Goal: Information Seeking & Learning: Learn about a topic

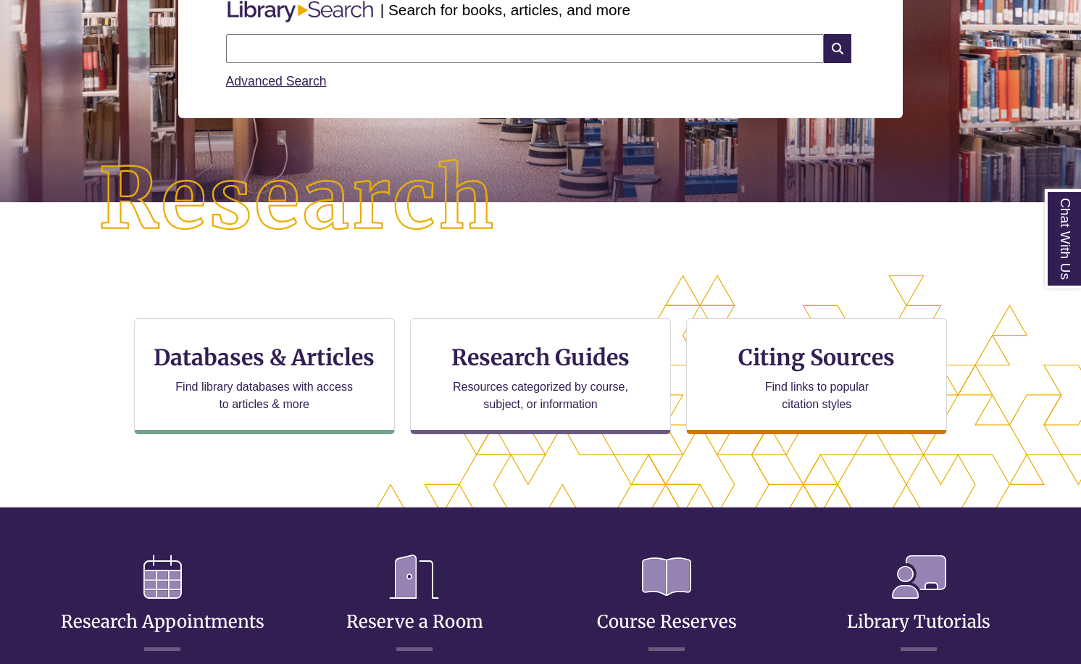
scroll to position [362, 0]
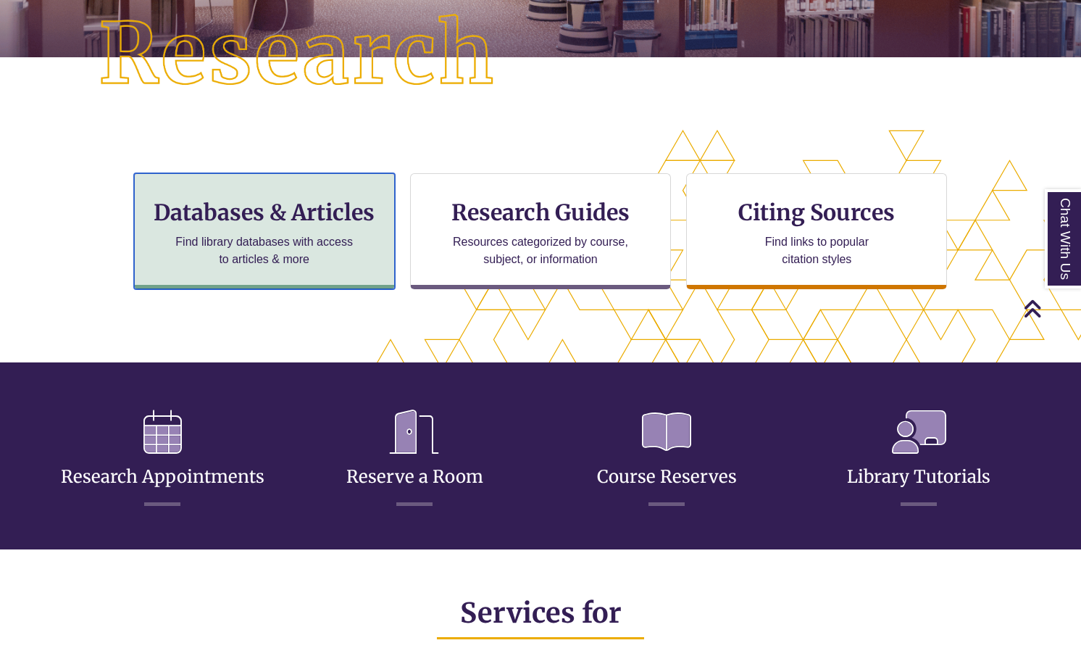
click at [275, 228] on div "Databases & Articles Find library databases with access to articles & more" at bounding box center [264, 231] width 261 height 116
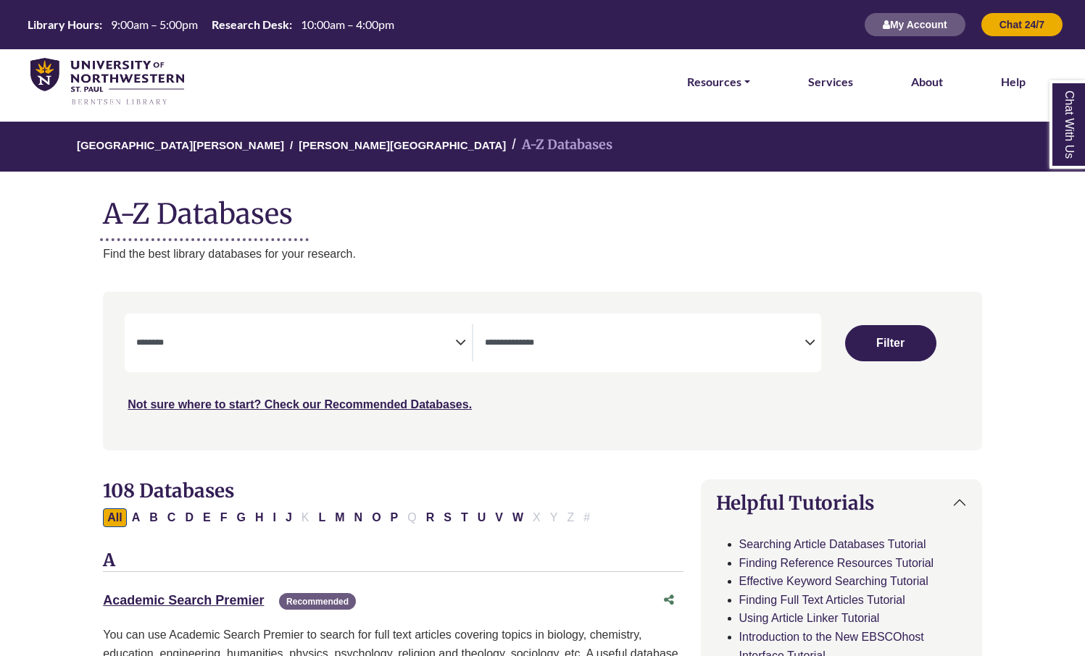
select select "Database Subject Filter"
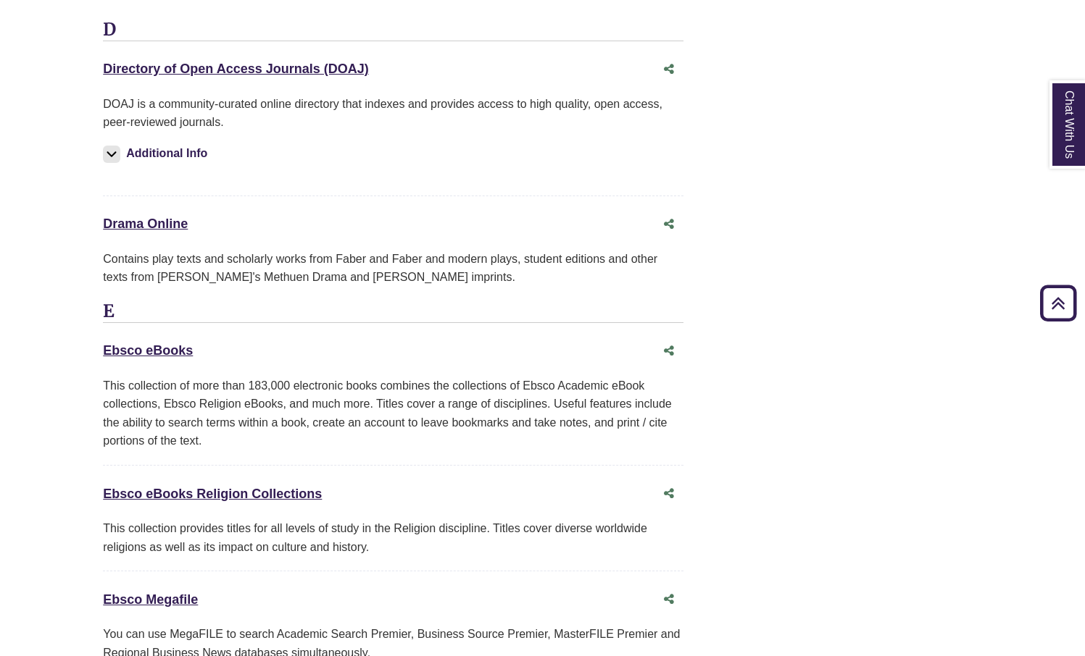
scroll to position [4202, 0]
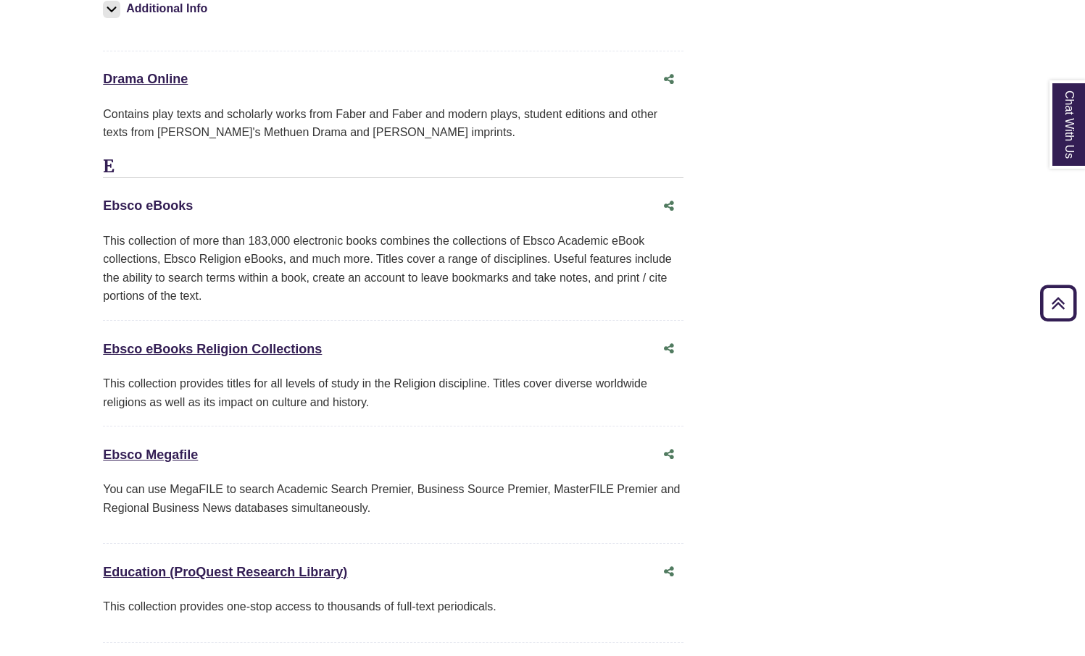
click at [125, 207] on link "Ebsco eBooks This link opens in a new window" at bounding box center [148, 206] width 90 height 14
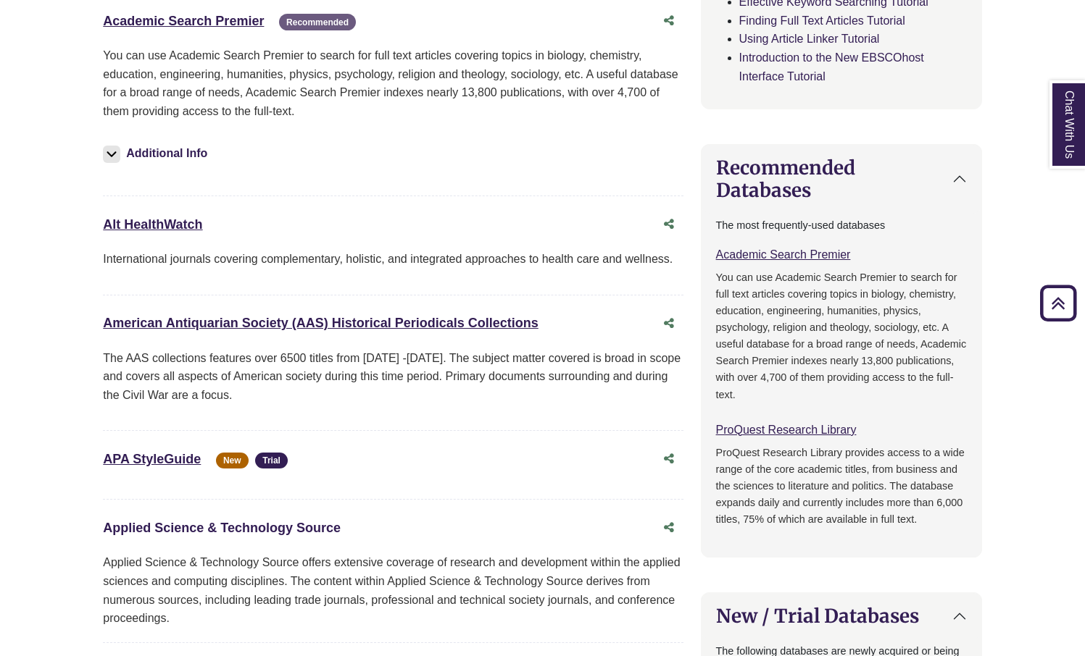
scroll to position [72, 0]
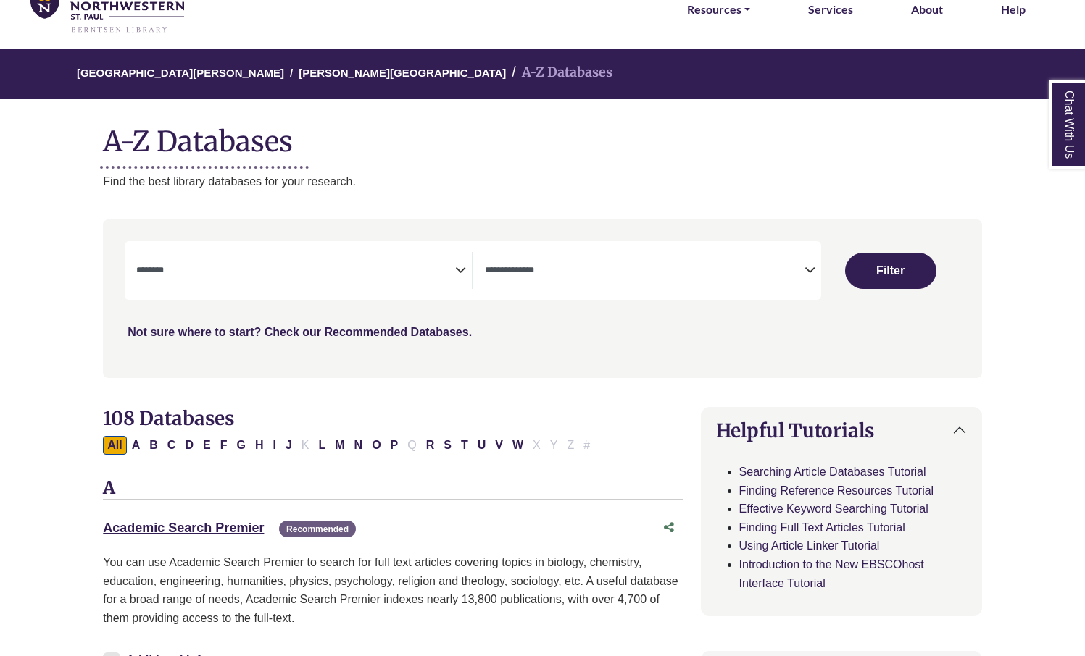
click at [807, 266] on icon "Search filters" at bounding box center [809, 268] width 11 height 22
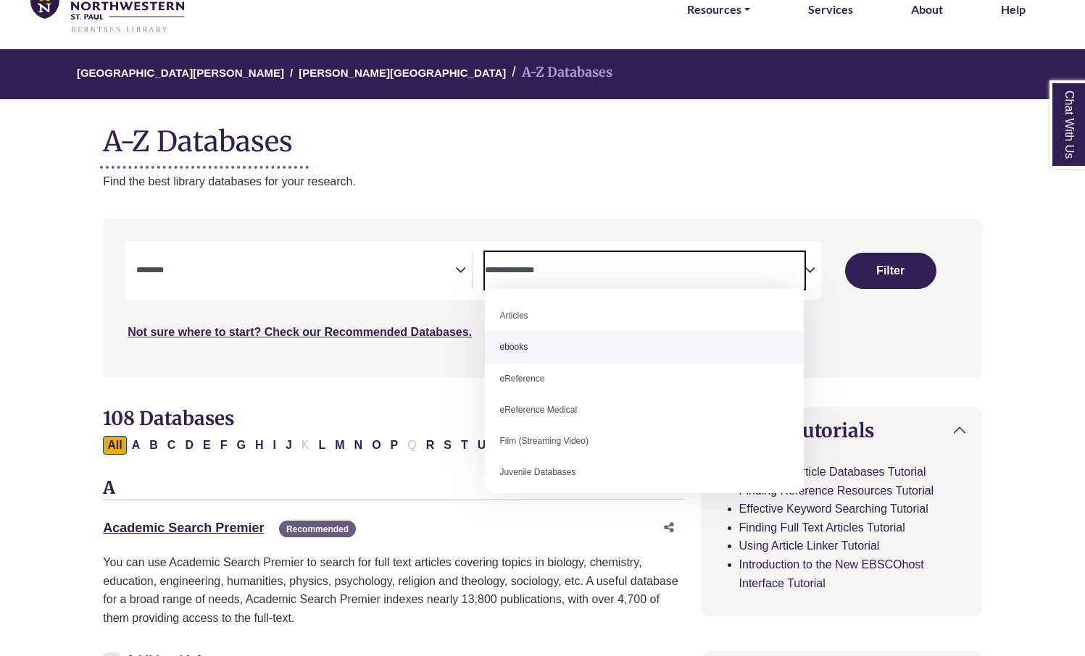
select select "*****"
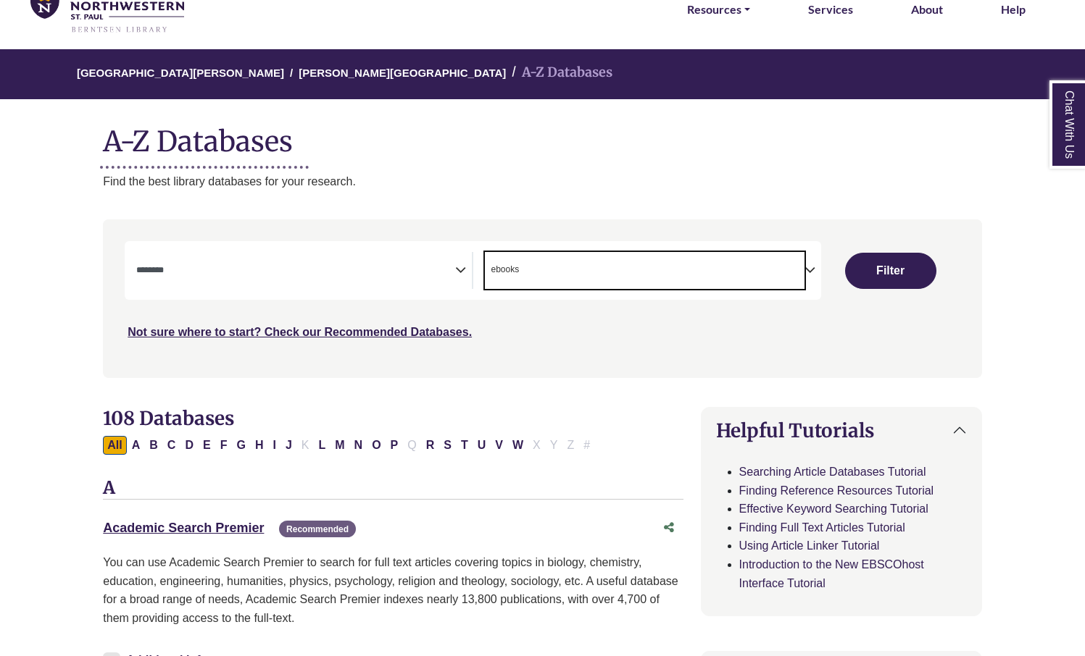
scroll to position [14, 0]
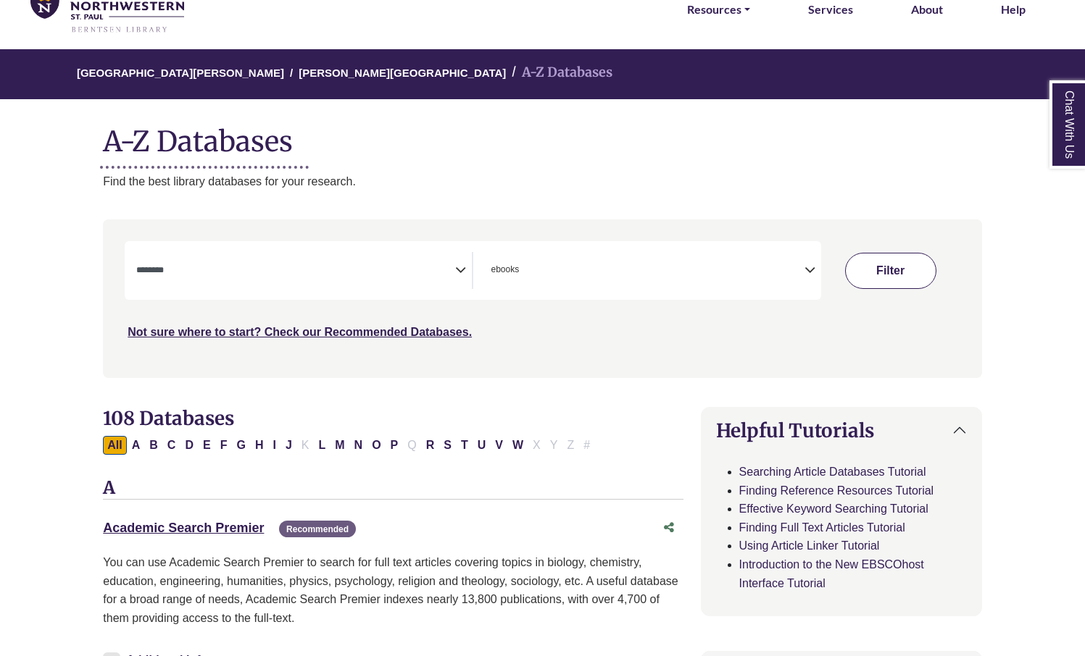
click at [885, 264] on button "Filter" at bounding box center [890, 271] width 91 height 36
select select "Database Subject Filter"
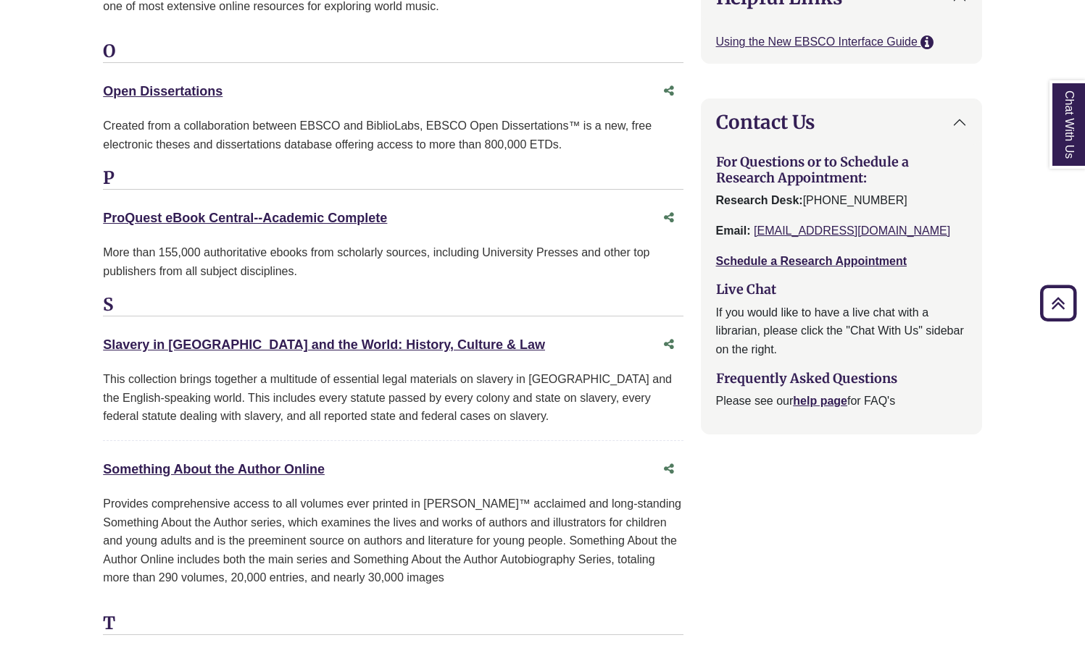
scroll to position [1304, 0]
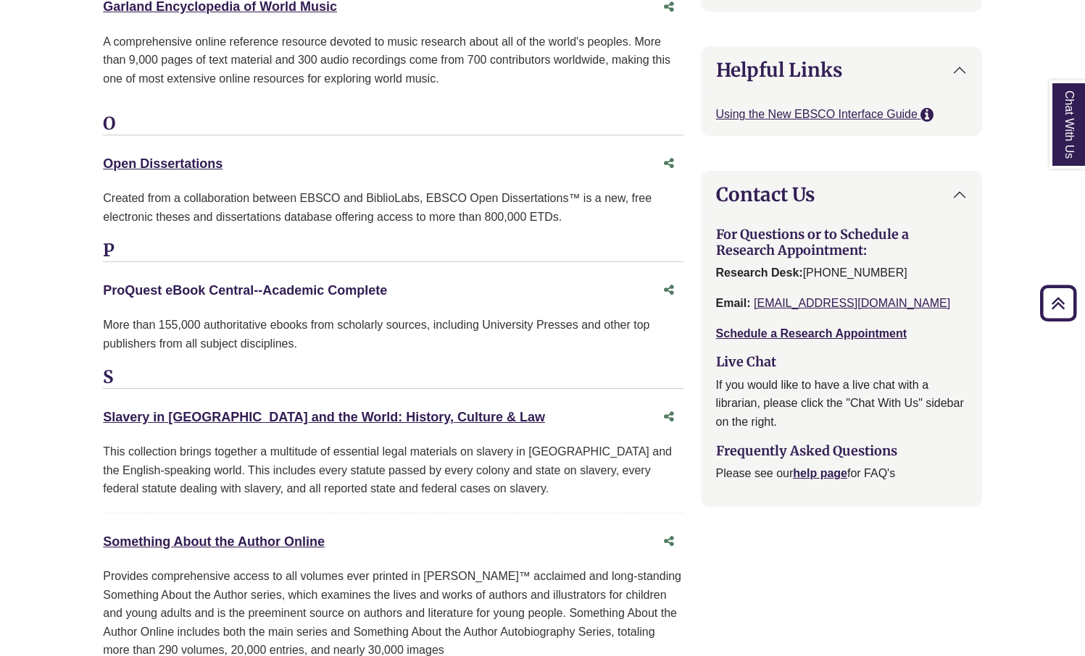
click at [163, 283] on link "ProQuest eBook Central--Academic Complete This link opens in a new window" at bounding box center [245, 290] width 284 height 14
drag, startPoint x: 175, startPoint y: 271, endPoint x: 42, endPoint y: 285, distance: 133.4
click at [42, 285] on body "Skip to Main Content Library Hours: 9:00am – 5:00pm Research Desk: 10:00am – 4:…" at bounding box center [542, 61] width 1085 height 2731
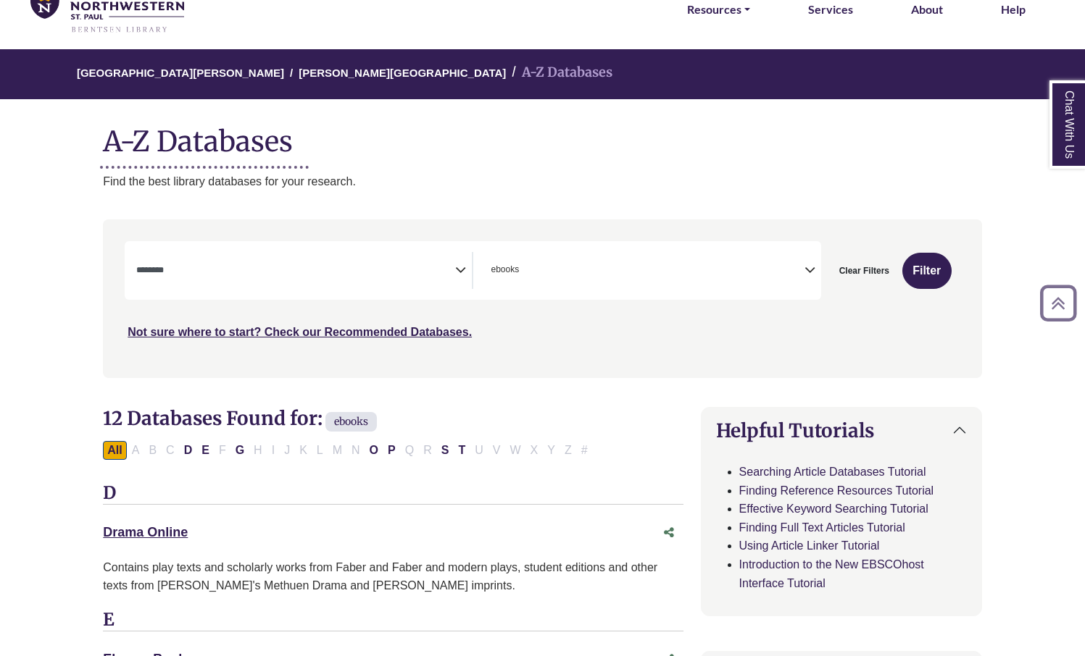
scroll to position [0, 0]
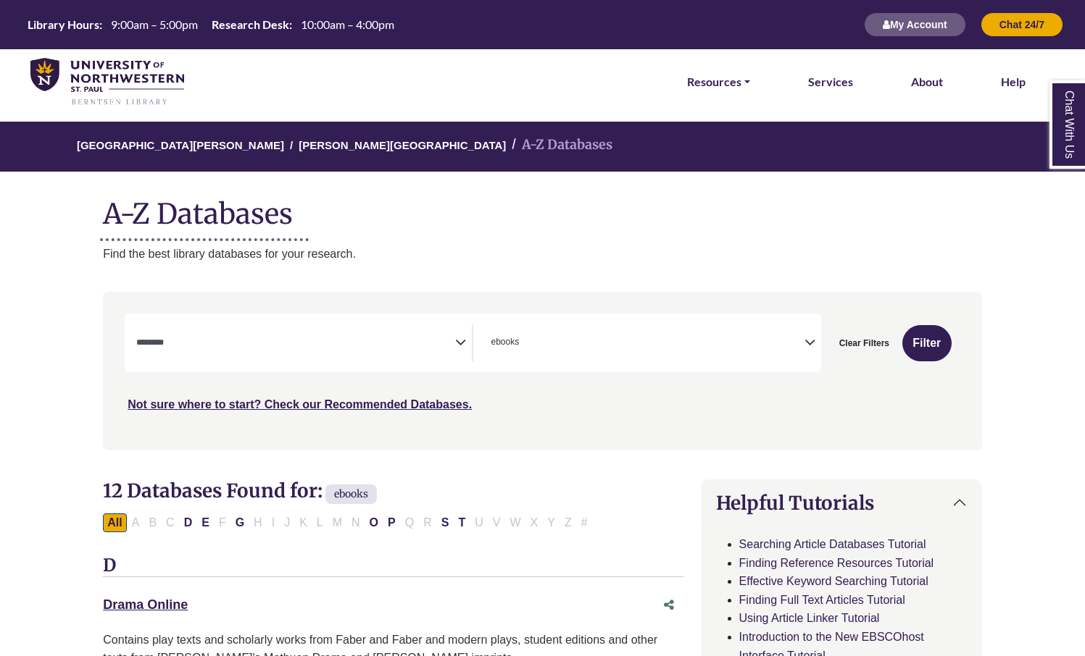
click at [162, 80] on img at bounding box center [107, 82] width 154 height 49
